Goal: Task Accomplishment & Management: Complete application form

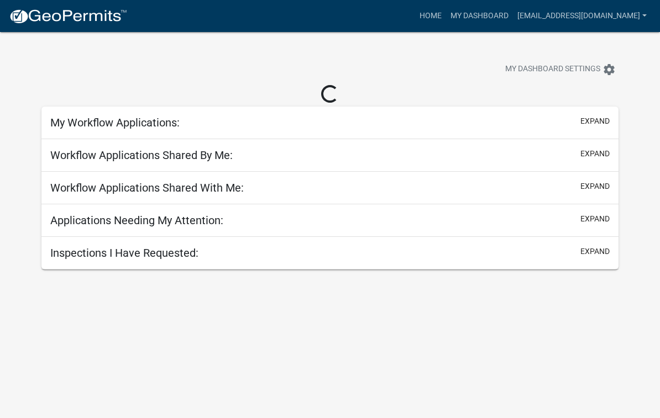
scroll to position [1, 0]
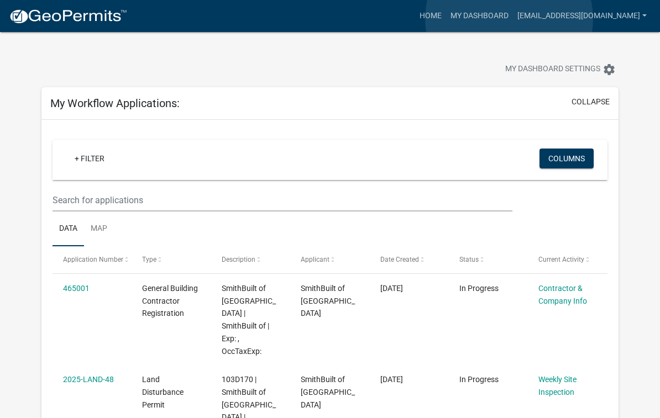
click at [510, 19] on link "My Dashboard" at bounding box center [479, 16] width 67 height 21
click at [511, 19] on link "My Dashboard" at bounding box center [479, 16] width 67 height 21
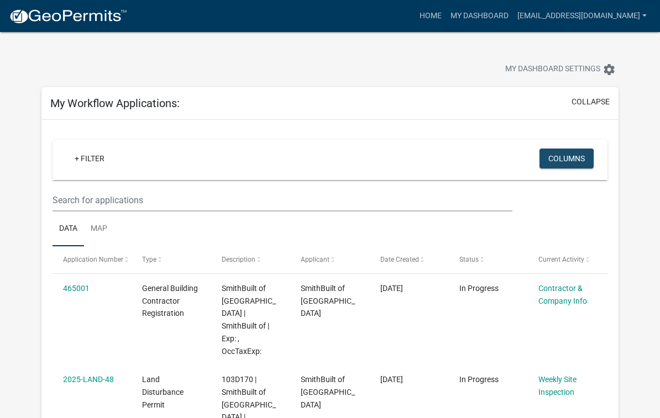
click at [566, 160] on button "Columns" at bounding box center [566, 159] width 54 height 20
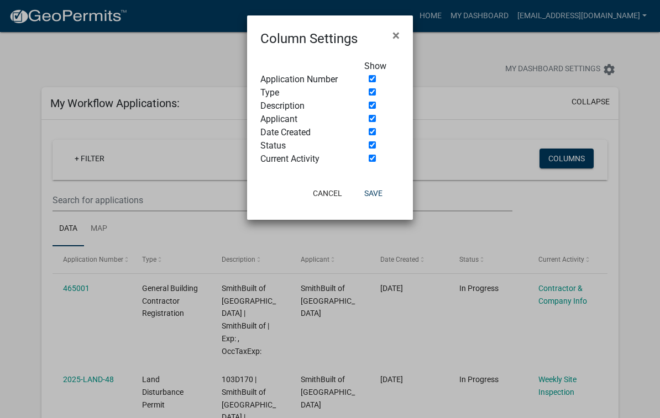
click at [134, 240] on ngb-modal-window "Column Settings × Show Application Number Type Description Applicant Date Creat…" at bounding box center [330, 209] width 660 height 418
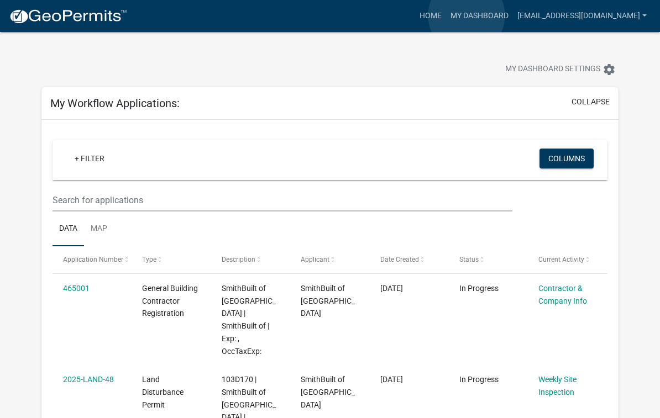
click at [446, 16] on link "Home" at bounding box center [430, 16] width 31 height 21
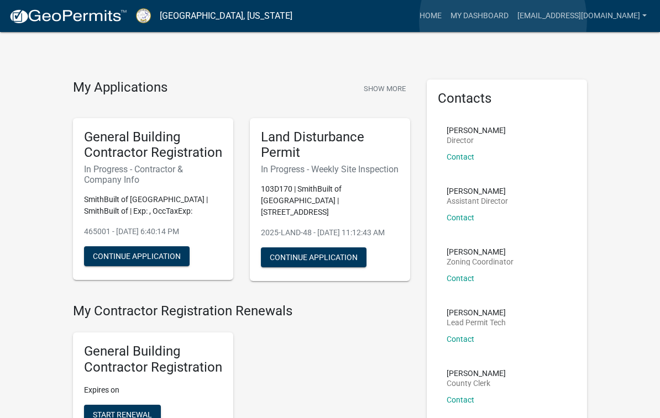
click at [503, 20] on link "My Dashboard" at bounding box center [479, 16] width 67 height 21
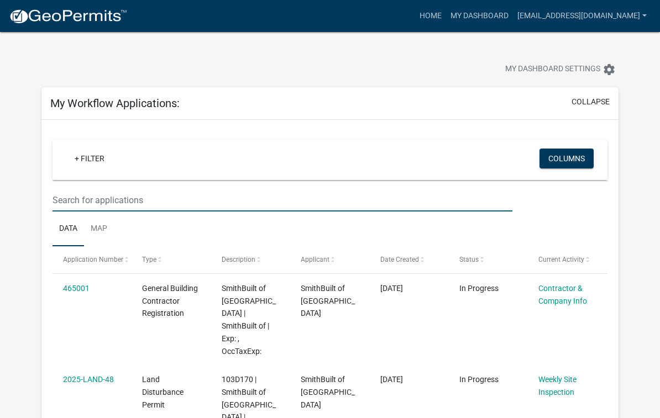
click at [167, 200] on input "text" at bounding box center [282, 200] width 460 height 23
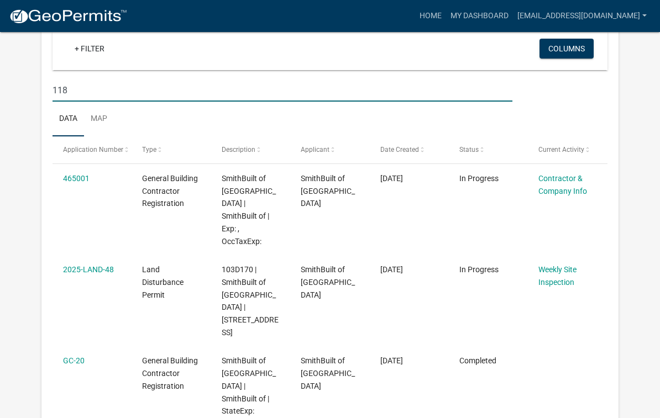
scroll to position [109, 0]
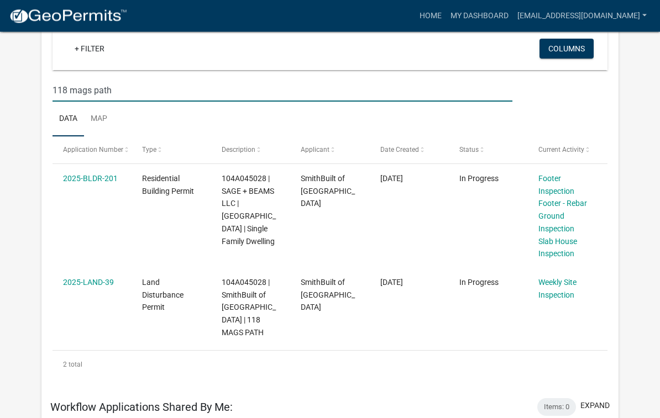
type input "118 mags path"
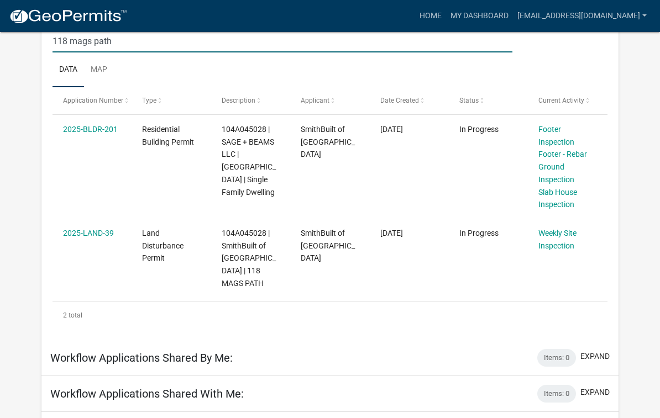
scroll to position [159, 0]
click at [559, 157] on link "Footer - Rebar Ground Inspection" at bounding box center [562, 167] width 49 height 34
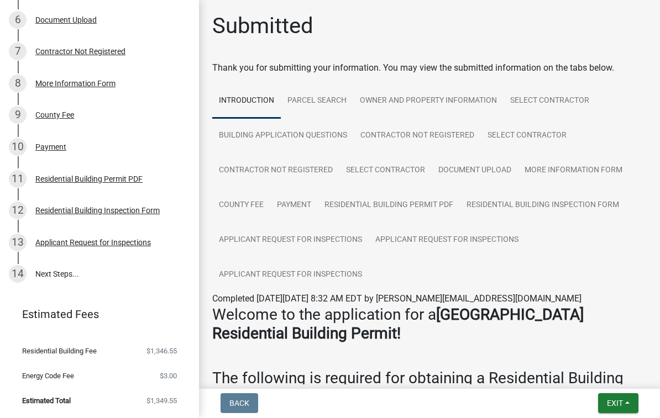
scroll to position [319, 0]
click at [108, 243] on div "Applicant Request for Inspections" at bounding box center [92, 244] width 115 height 8
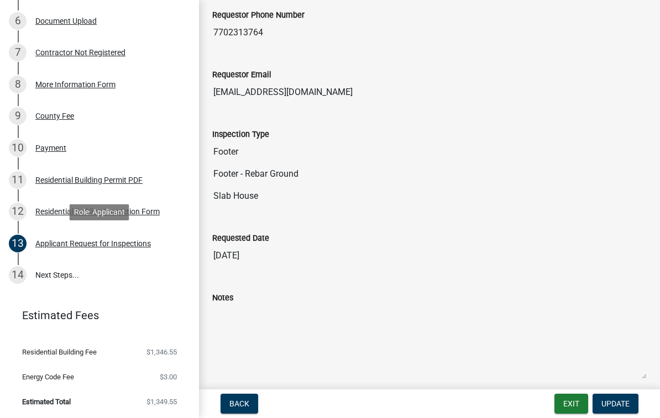
scroll to position [133, 0]
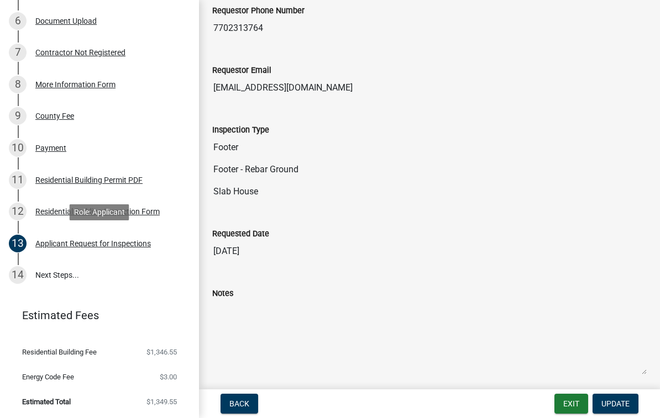
click at [268, 253] on input "[DATE]" at bounding box center [429, 251] width 434 height 22
click at [286, 253] on input "[DATE]" at bounding box center [429, 251] width 434 height 22
click at [260, 249] on input "[DATE]" at bounding box center [429, 251] width 434 height 22
click at [248, 251] on input "[DATE]" at bounding box center [429, 251] width 434 height 22
click at [618, 401] on span "Update" at bounding box center [615, 404] width 28 height 9
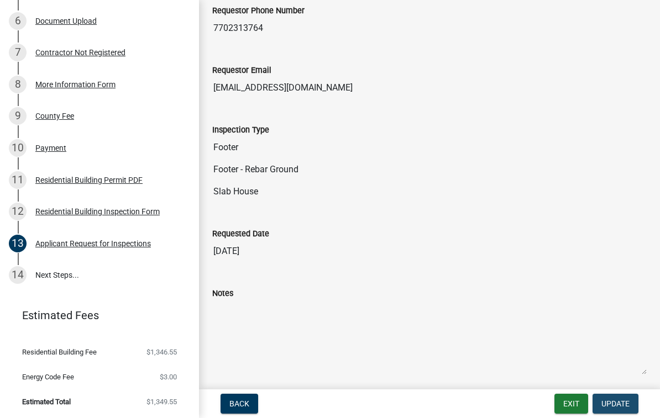
click at [612, 403] on span "Update" at bounding box center [615, 404] width 28 height 9
click at [270, 251] on input "[DATE]" at bounding box center [429, 251] width 434 height 22
click at [262, 254] on input "[DATE]" at bounding box center [429, 251] width 434 height 22
click at [243, 402] on span "Back" at bounding box center [239, 404] width 20 height 9
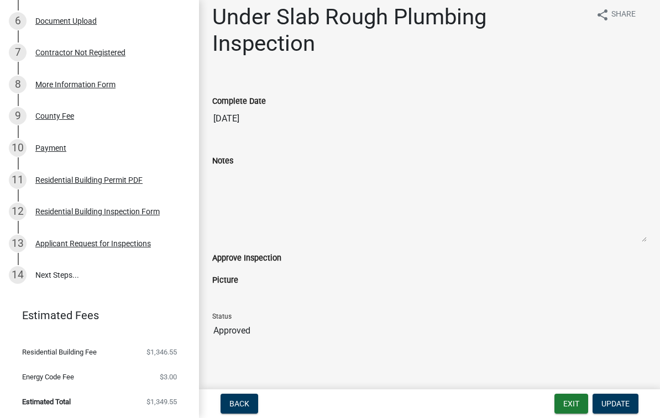
scroll to position [9, 0]
click at [587, 306] on div "Status Approved" at bounding box center [429, 323] width 434 height 38
click at [81, 242] on div "Applicant Request for Inspections" at bounding box center [92, 244] width 115 height 8
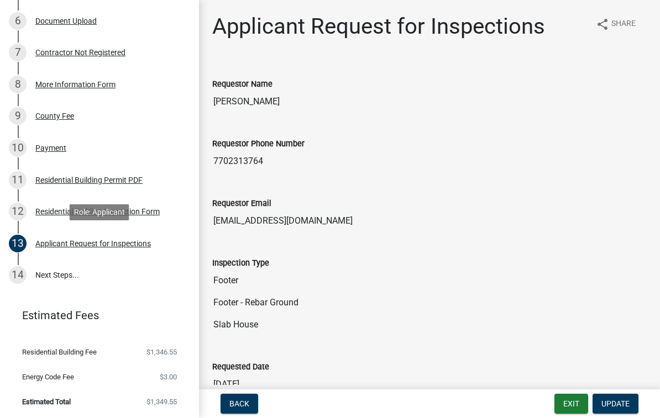
click at [283, 280] on input "Footer" at bounding box center [429, 281] width 434 height 22
click at [314, 290] on input "Footer" at bounding box center [429, 281] width 434 height 22
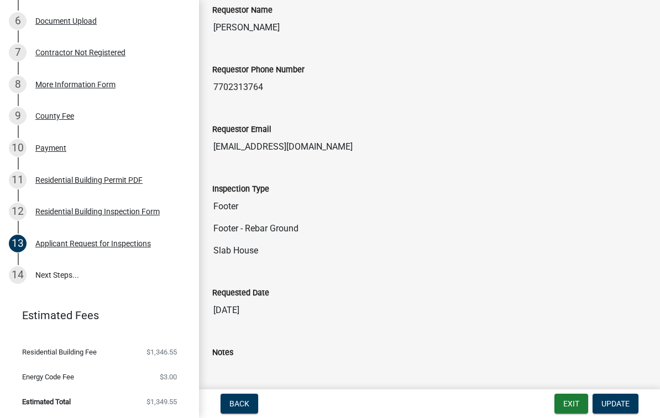
scroll to position [80, 0]
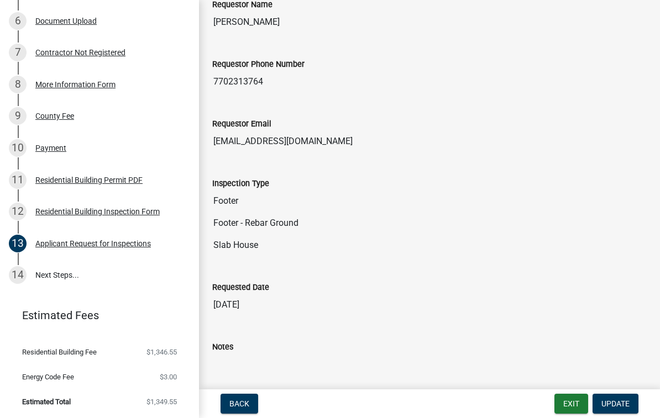
click at [283, 308] on input "[DATE]" at bounding box center [429, 305] width 434 height 22
click at [283, 312] on input "[DATE]" at bounding box center [429, 305] width 434 height 22
click at [260, 303] on input "[DATE]" at bounding box center [429, 305] width 434 height 22
click at [255, 310] on input "[DATE]" at bounding box center [429, 305] width 434 height 22
click at [261, 306] on input "[DATE]" at bounding box center [429, 305] width 434 height 22
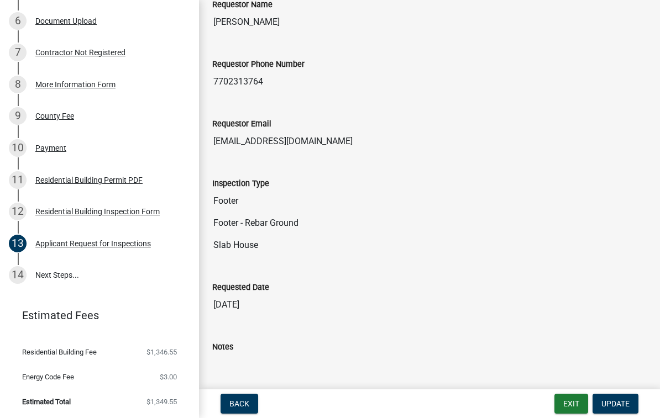
click at [317, 327] on div "Notes" at bounding box center [429, 377] width 434 height 104
click at [616, 401] on span "Update" at bounding box center [615, 404] width 28 height 9
click at [611, 405] on span "Update" at bounding box center [615, 404] width 28 height 9
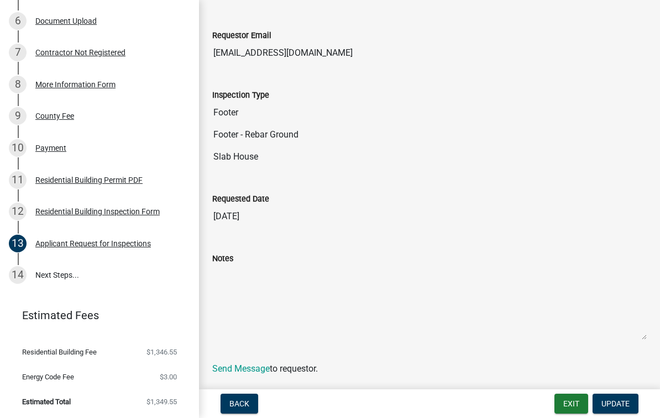
scroll to position [166, 0]
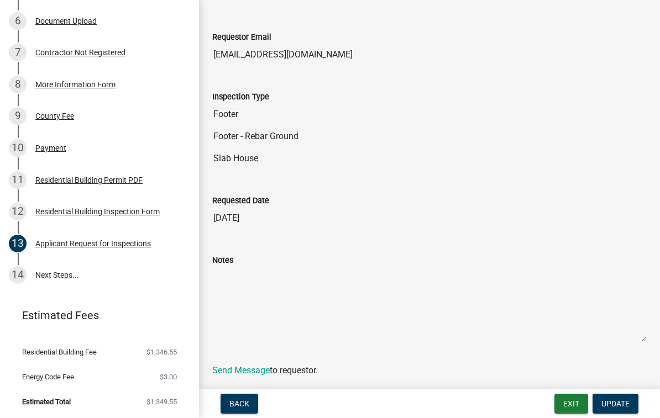
click at [244, 217] on input "[DATE]" at bounding box center [429, 218] width 434 height 22
click at [235, 215] on input "[DATE]" at bounding box center [429, 218] width 434 height 22
click at [531, 243] on div "Notes" at bounding box center [429, 290] width 434 height 104
click at [50, 274] on link "14 Next Steps..." at bounding box center [99, 276] width 199 height 32
click at [52, 275] on link "14 Next Steps..." at bounding box center [99, 276] width 199 height 32
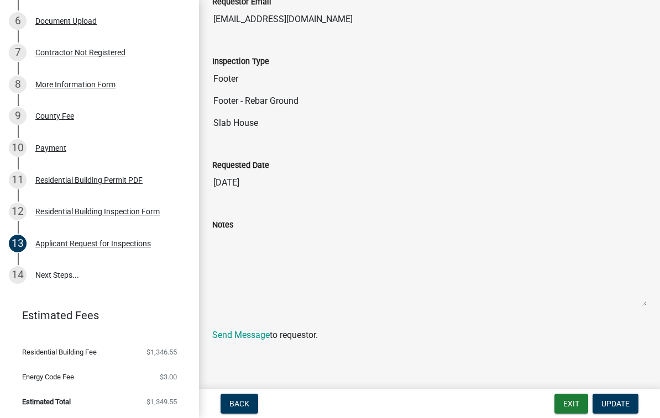
scroll to position [191, 0]
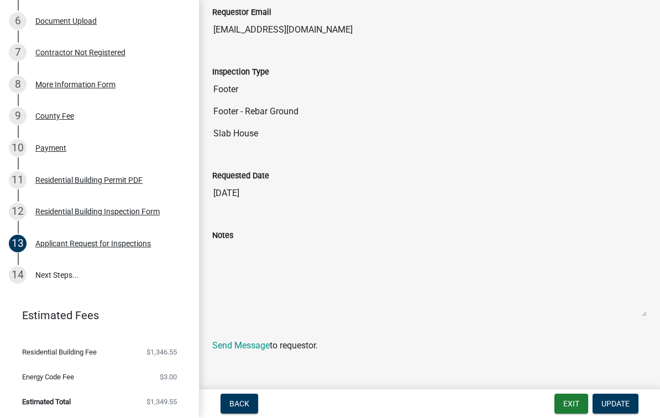
click at [243, 191] on input "[DATE]" at bounding box center [429, 193] width 434 height 22
click at [240, 187] on input "[DATE]" at bounding box center [429, 193] width 434 height 22
click at [241, 190] on input "[DATE]" at bounding box center [429, 193] width 434 height 22
click at [569, 401] on button "Exit" at bounding box center [571, 404] width 34 height 20
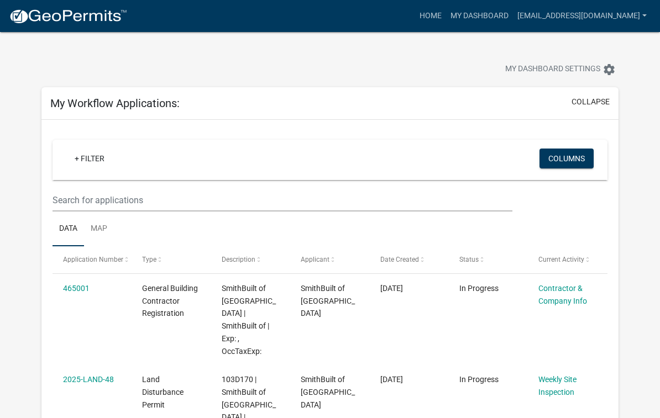
click at [92, 104] on h5 "My Workflow Applications:" at bounding box center [114, 103] width 129 height 13
click at [99, 154] on link "+ Filter" at bounding box center [90, 159] width 48 height 20
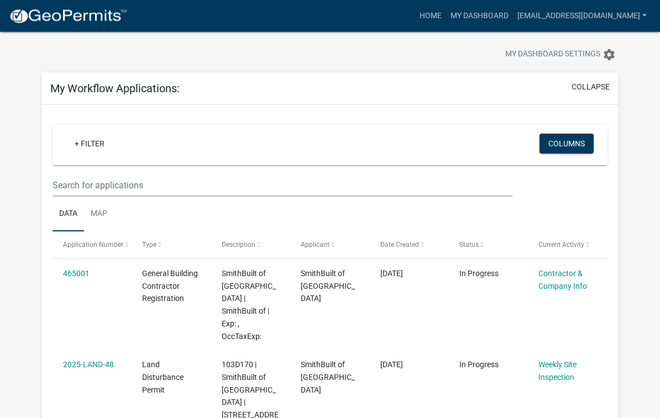
scroll to position [15, 0]
click at [87, 145] on link "+ Filter" at bounding box center [90, 144] width 48 height 20
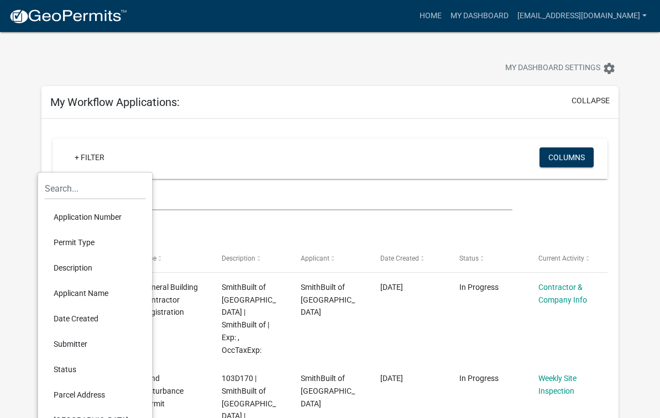
scroll to position [0, 0]
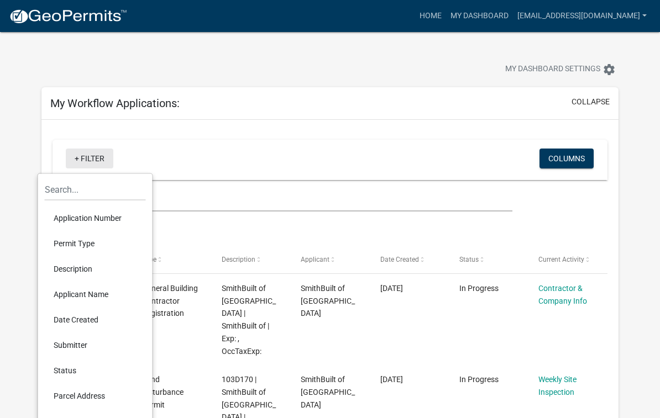
click at [83, 152] on link "+ Filter" at bounding box center [90, 159] width 48 height 20
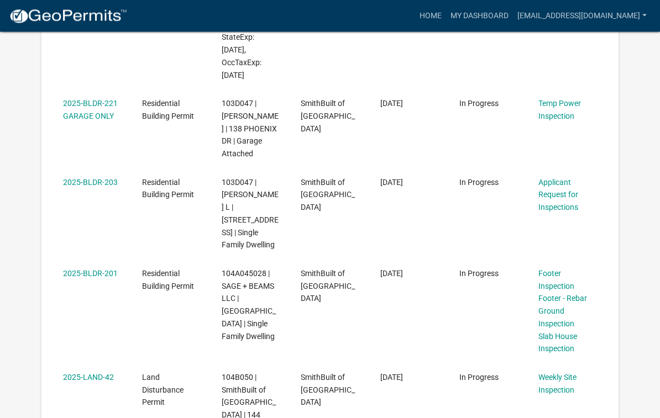
scroll to position [506, 0]
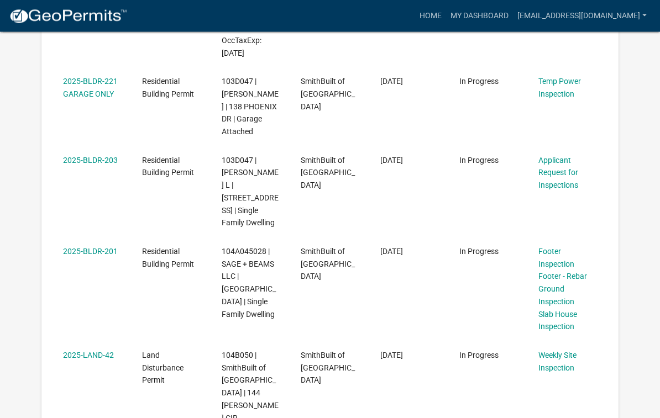
click at [553, 272] on link "Footer - Rebar Ground Inspection" at bounding box center [562, 289] width 49 height 34
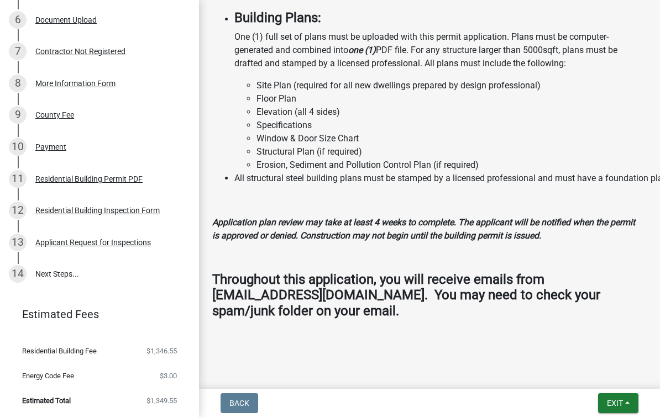
scroll to position [319, 0]
click at [76, 212] on div "Residential Building Inspection Form" at bounding box center [97, 212] width 124 height 8
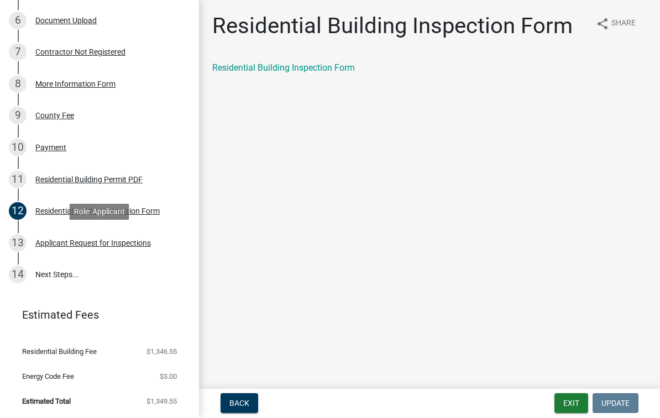
click at [81, 245] on div "Applicant Request for Inspections" at bounding box center [92, 244] width 115 height 8
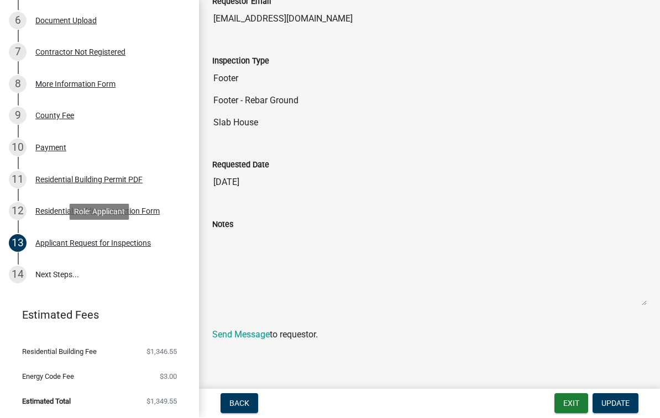
scroll to position [202, 0]
click at [252, 339] on link "Send Message" at bounding box center [240, 335] width 57 height 10
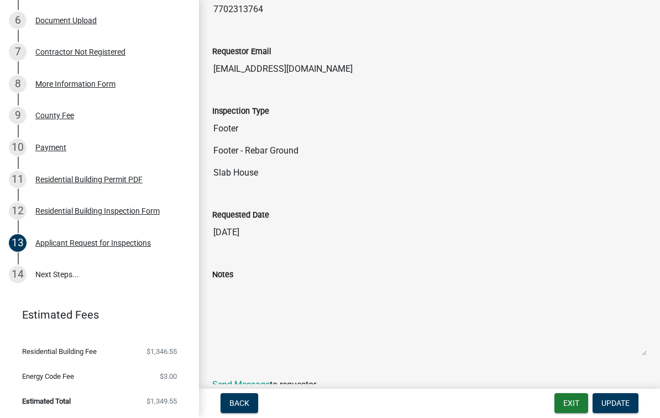
scroll to position [153, 0]
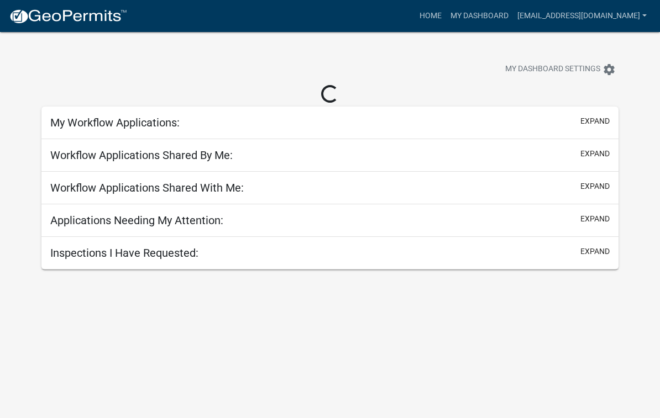
scroll to position [32, 0]
